Goal: Task Accomplishment & Management: Manage account settings

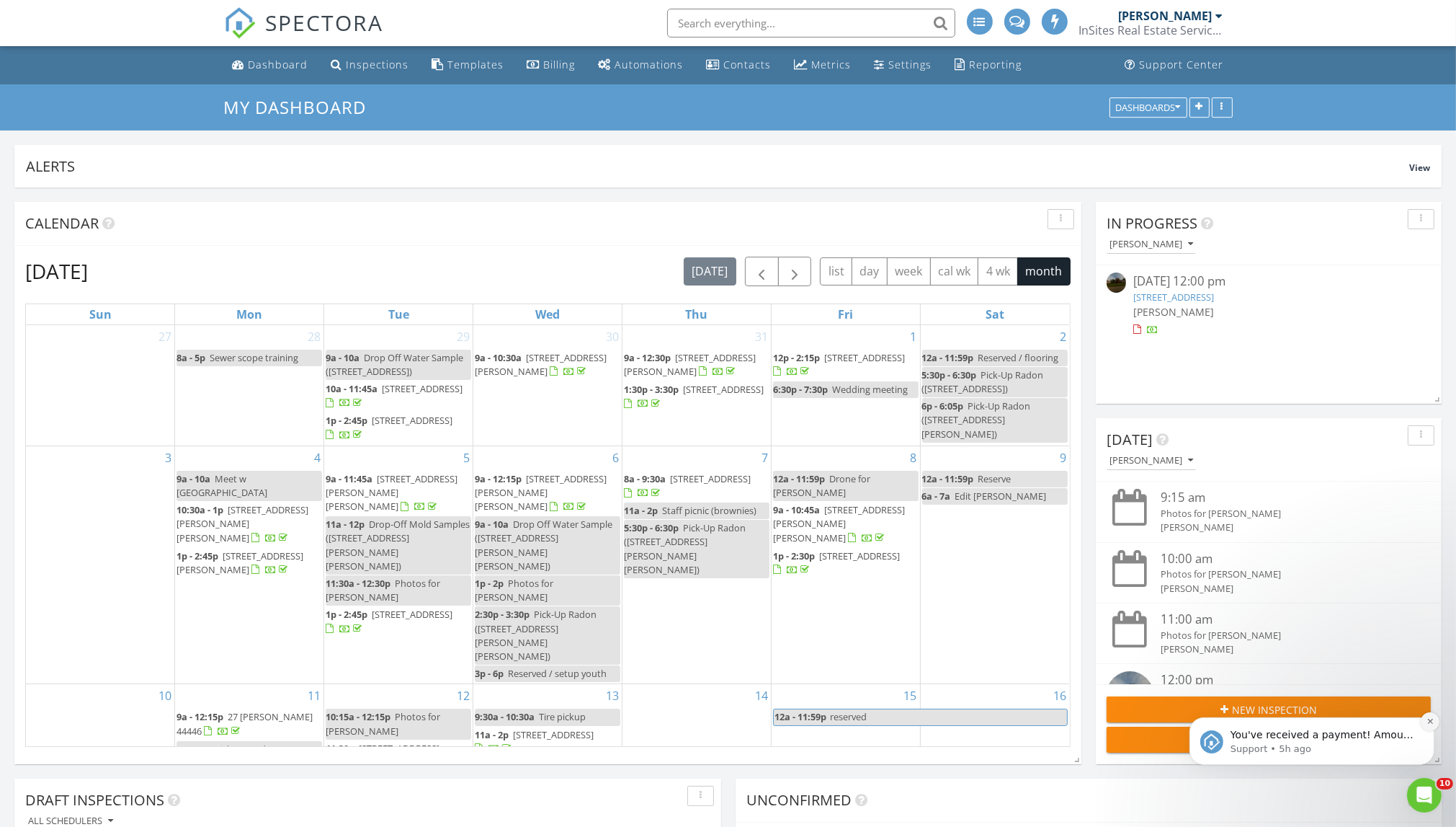
click at [1039, 721] on icon "Dismiss notification" at bounding box center [1429, 721] width 8 height 8
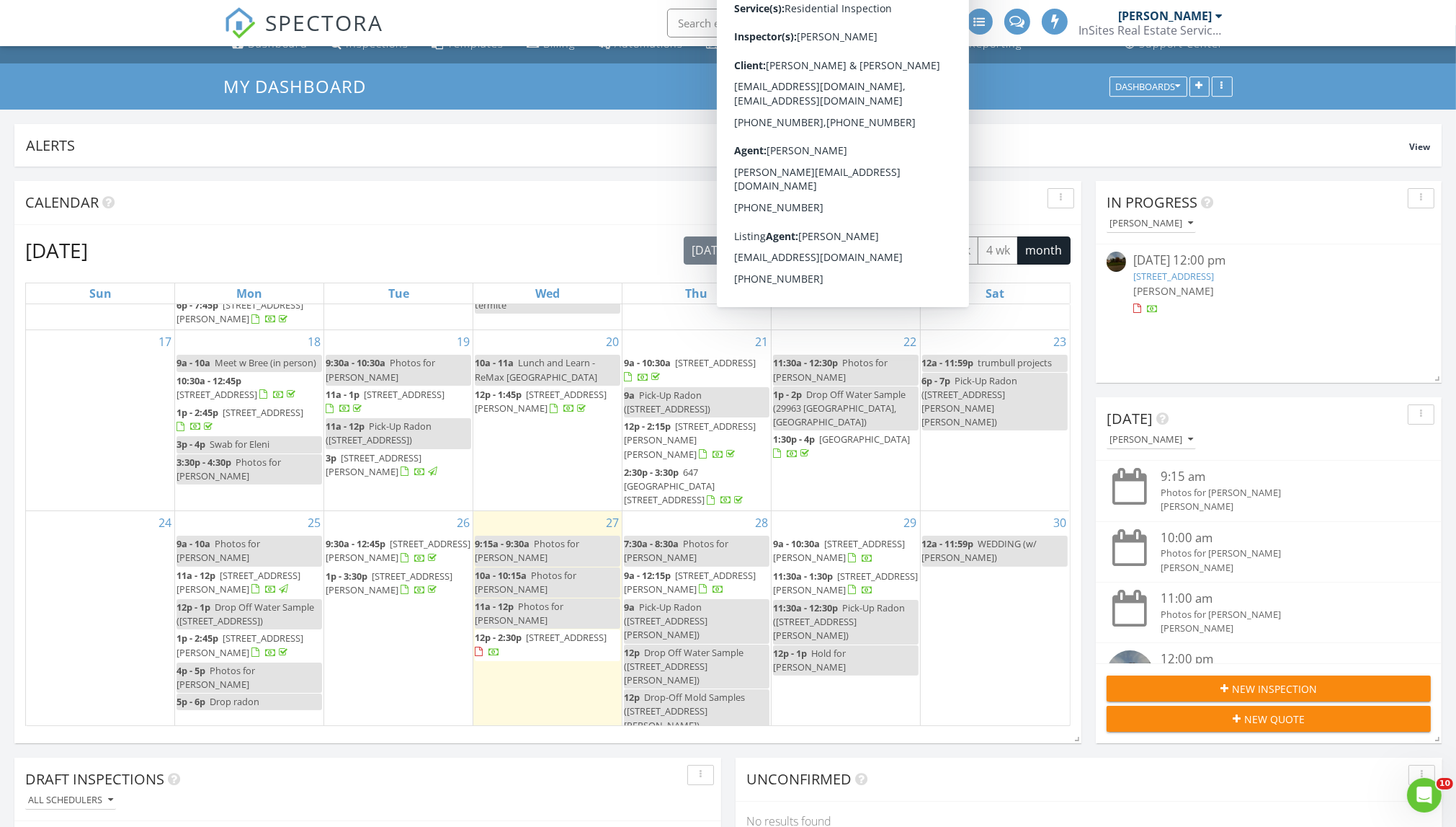
scroll to position [452, 0]
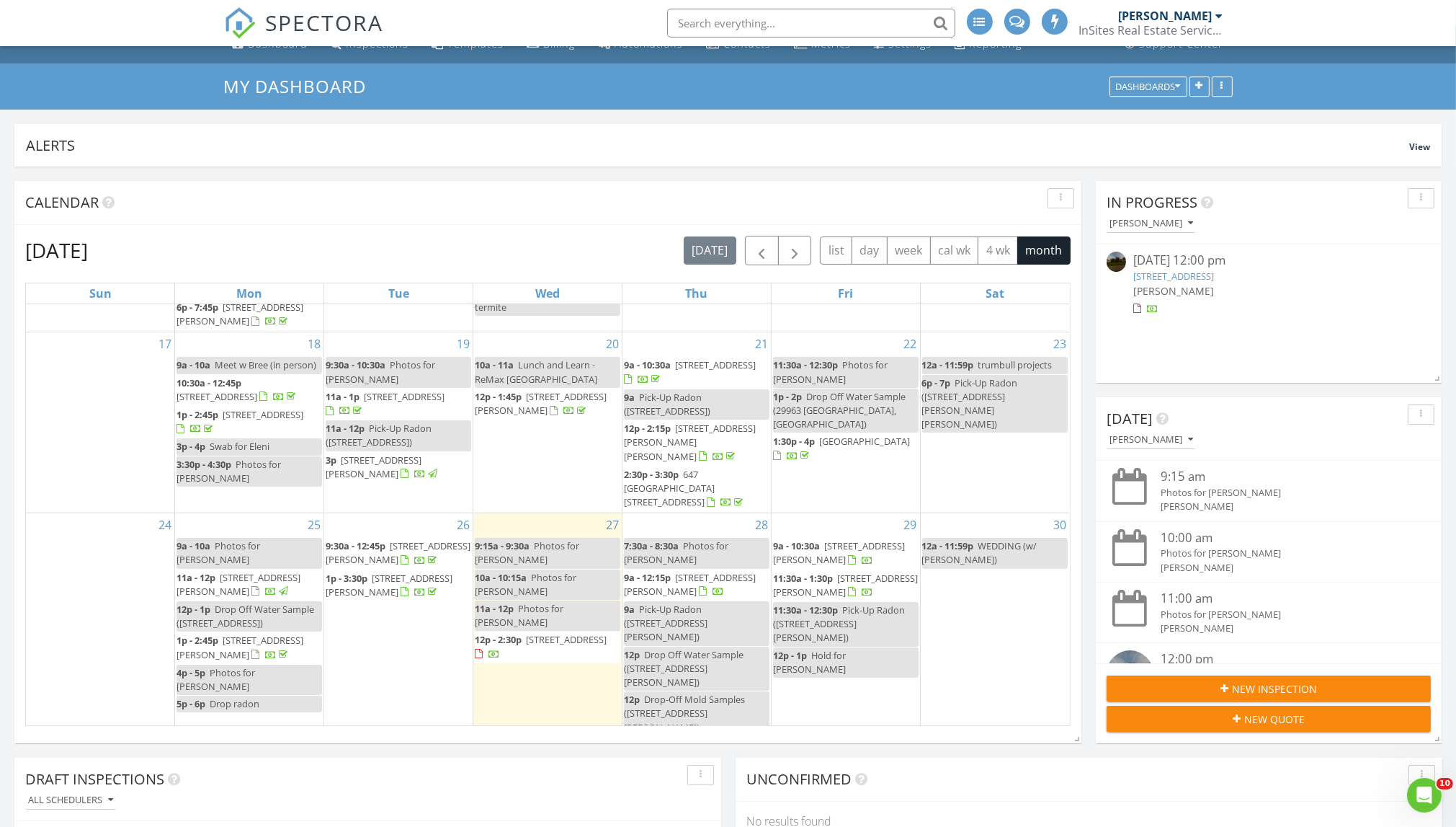
click at [565, 633] on span "[STREET_ADDRESS]" at bounding box center [566, 639] width 80 height 13
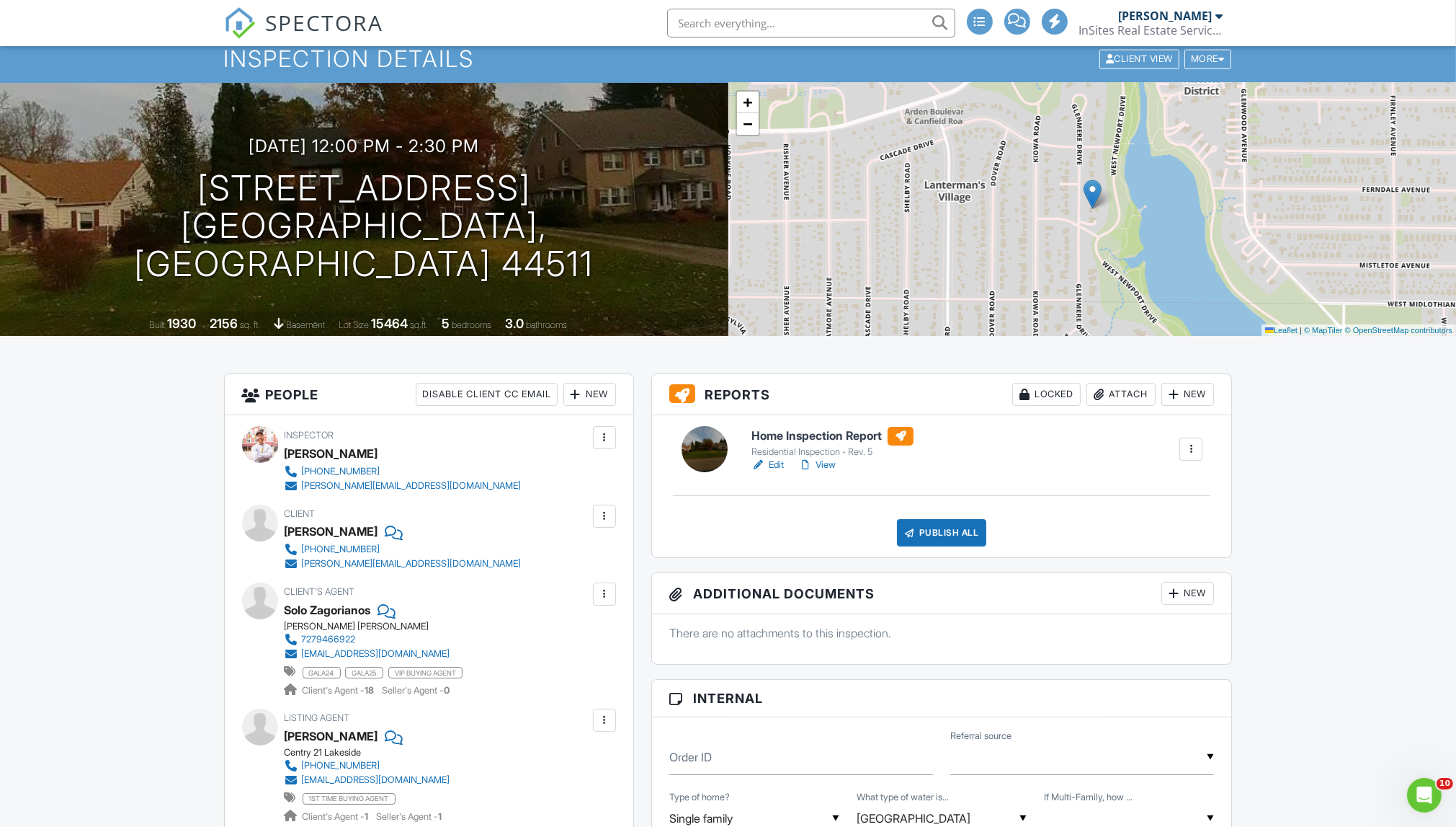
click at [1126, 397] on div "Attach" at bounding box center [1120, 394] width 69 height 23
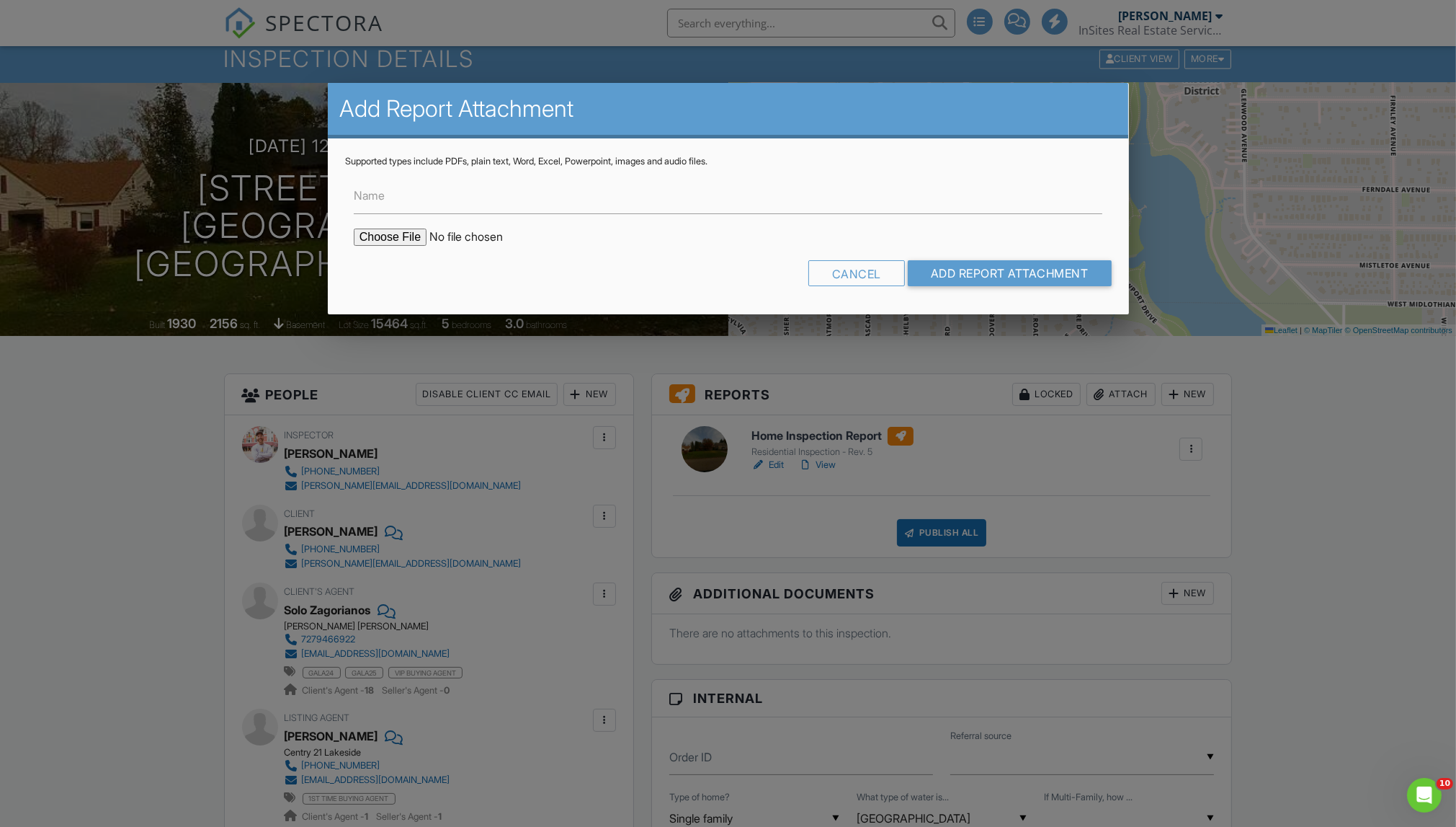
click at [373, 234] on input "file" at bounding box center [475, 237] width 245 height 17
type input "C:\fakepath\Home Photo.jpg"
click at [935, 281] on input "Add Report Attachment" at bounding box center [1010, 273] width 204 height 26
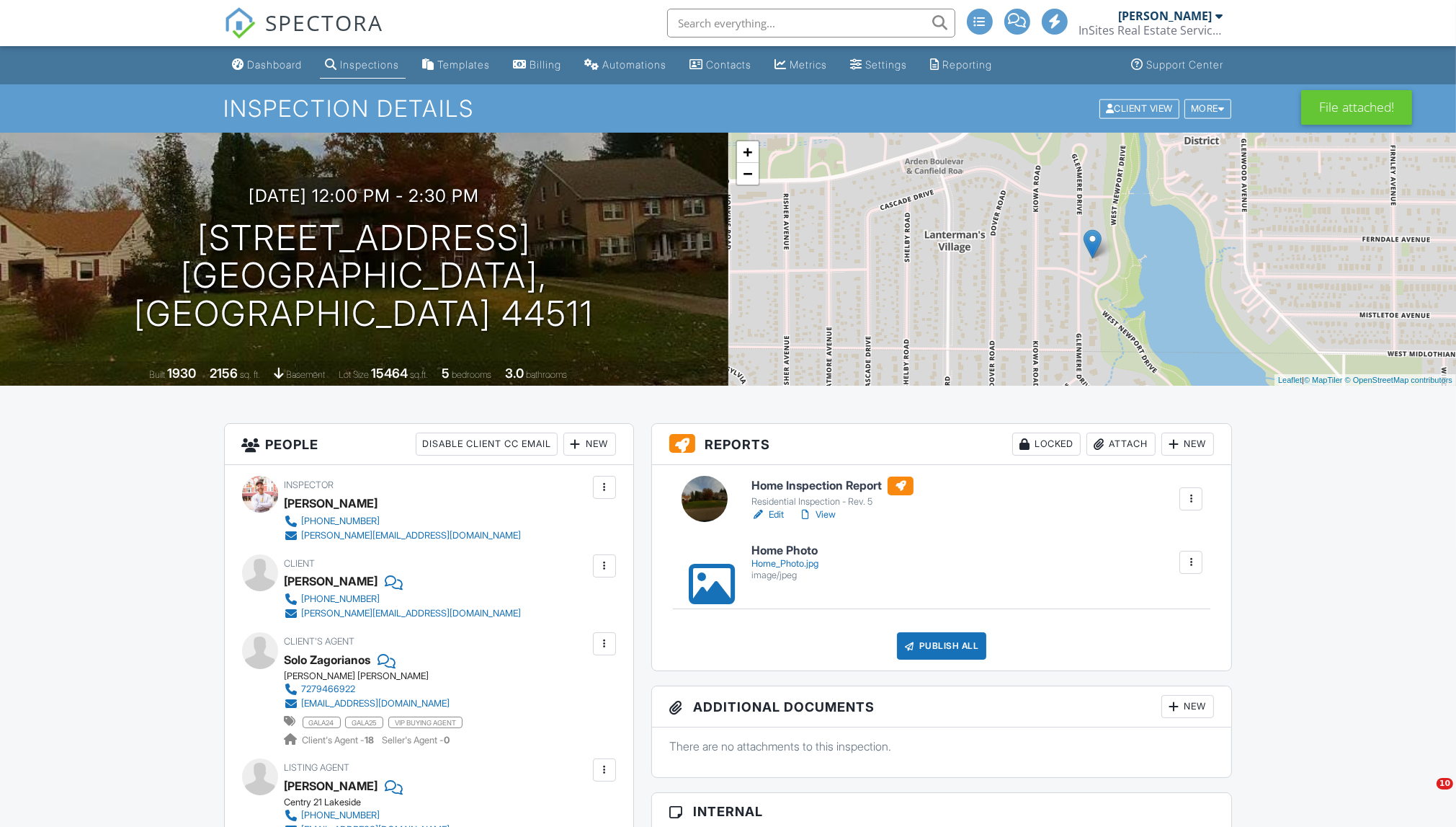
click at [809, 558] on div "Home_Photo.jpg" at bounding box center [785, 563] width 67 height 11
click at [782, 514] on link "Edit" at bounding box center [768, 514] width 33 height 14
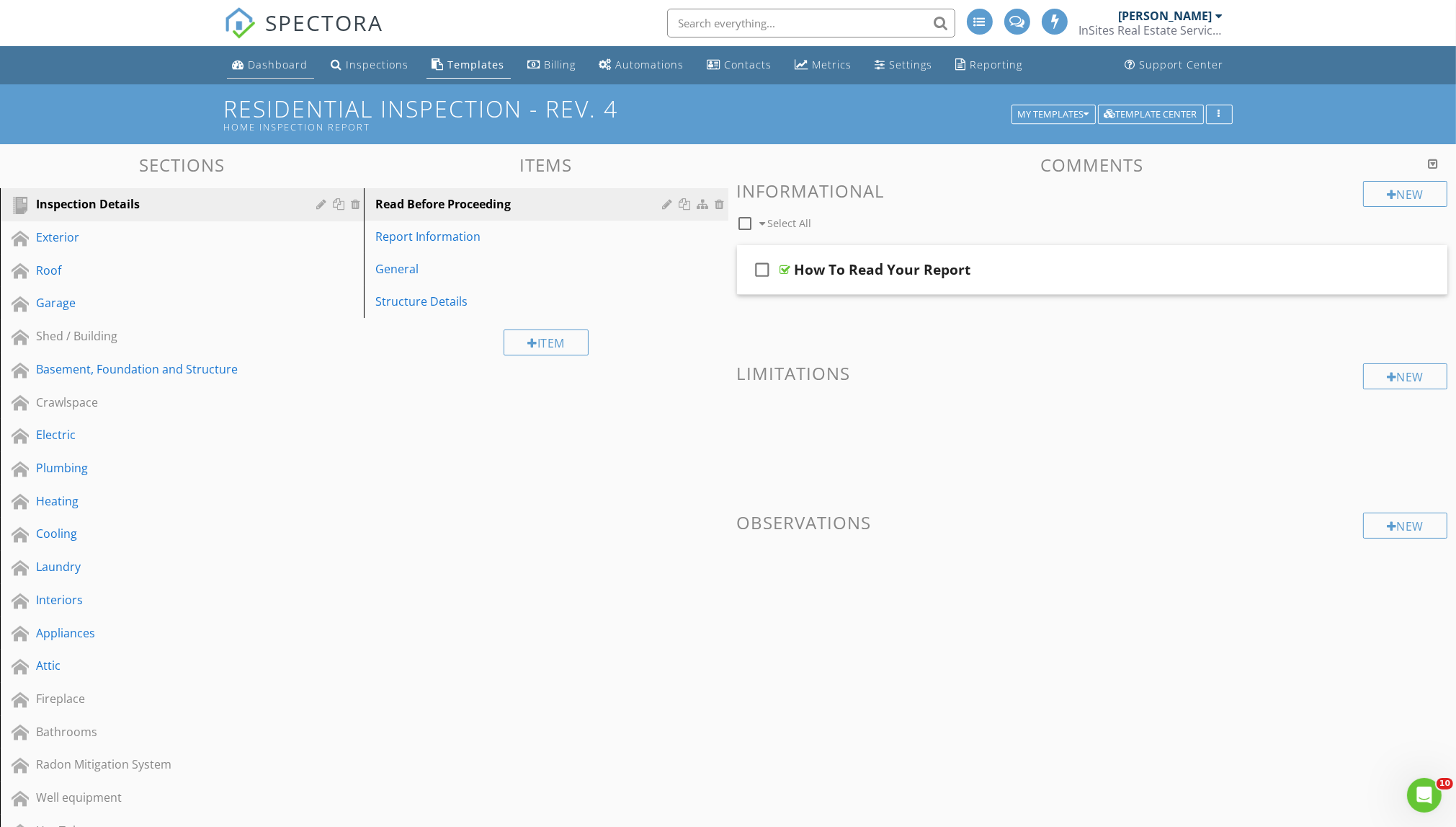
click at [289, 63] on div "Dashboard" at bounding box center [278, 64] width 60 height 13
